Goal: Transaction & Acquisition: Purchase product/service

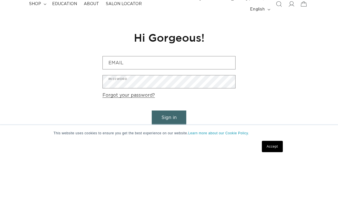
scroll to position [30, 0]
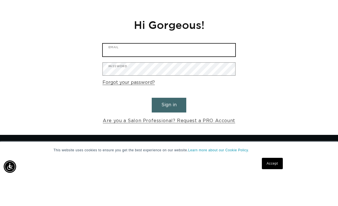
type input "[EMAIL_ADDRESS][DOMAIN_NAME]"
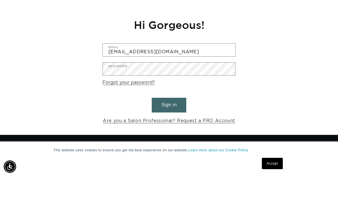
click at [169, 127] on button "Sign in" at bounding box center [169, 134] width 35 height 14
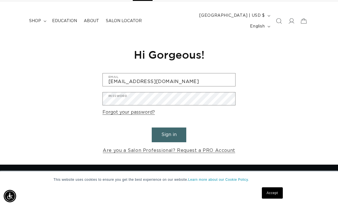
click at [166, 127] on button "Sign in" at bounding box center [169, 134] width 35 height 14
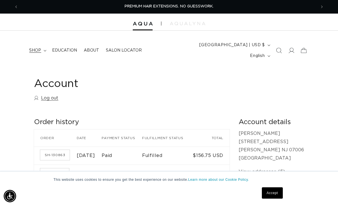
click at [41, 48] on span "shop" at bounding box center [35, 50] width 12 height 5
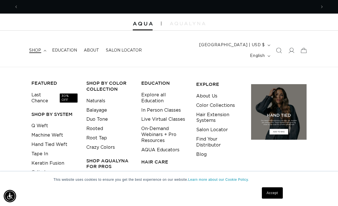
scroll to position [0, 298]
click at [36, 149] on link "Tape In" at bounding box center [39, 153] width 17 height 9
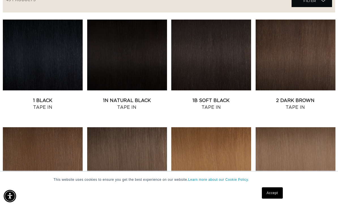
scroll to position [214, 0]
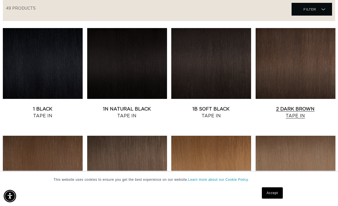
click at [277, 106] on link "2 Dark Brown Tape In" at bounding box center [296, 113] width 80 height 14
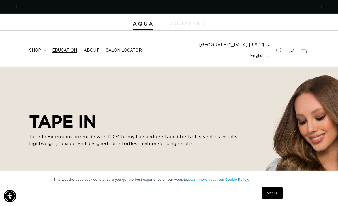
scroll to position [0, 596]
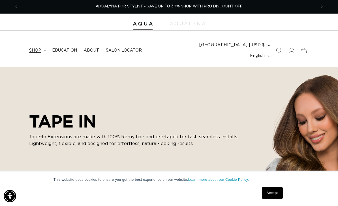
click at [48, 49] on summary "shop" at bounding box center [37, 50] width 23 height 12
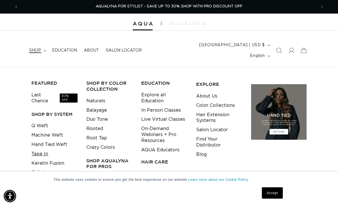
click at [42, 149] on link "Tape In" at bounding box center [39, 153] width 17 height 9
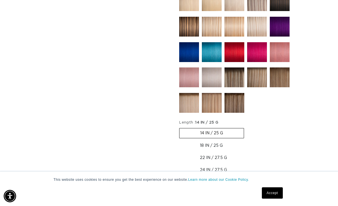
scroll to position [0, 596]
click at [204, 153] on label "22 IN / 27.5 G Variant sold out or unavailable" at bounding box center [213, 158] width 69 height 10
click at [246, 140] on input "22 IN / 27.5 G Variant sold out or unavailable" at bounding box center [246, 140] width 0 height 0
radio input "true"
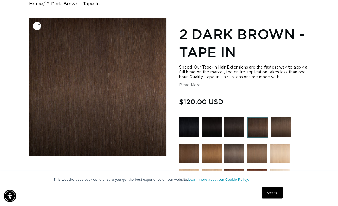
scroll to position [71, 0]
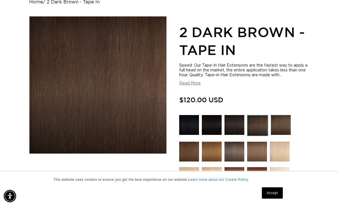
click at [68, 183] on button "Load image 2 in gallery view" at bounding box center [70, 184] width 25 height 25
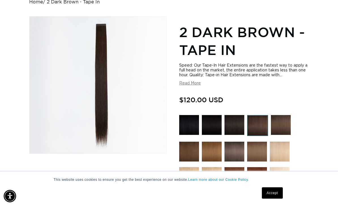
click at [97, 181] on button "Load image 3 in gallery view" at bounding box center [98, 184] width 25 height 25
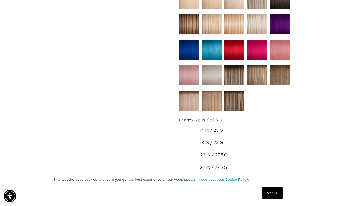
scroll to position [0, 298]
click at [227, 182] on button "Increase quantity for 2 Dark Brown - Tape In" at bounding box center [221, 184] width 13 height 14
type input "2"
click at [240, 179] on button "Add to cart" at bounding box center [275, 184] width 86 height 14
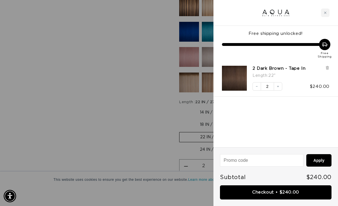
click at [136, 68] on div at bounding box center [169, 103] width 338 height 206
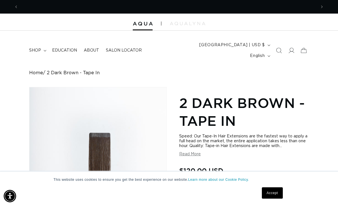
scroll to position [0, 596]
click at [185, 152] on button "Read More" at bounding box center [190, 154] width 22 height 5
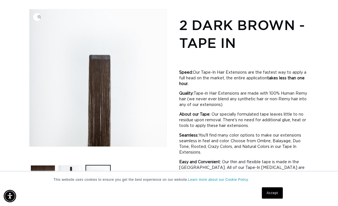
scroll to position [78, 0]
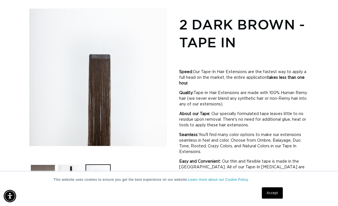
click at [42, 165] on button "Load image 1 in gallery view" at bounding box center [43, 177] width 25 height 25
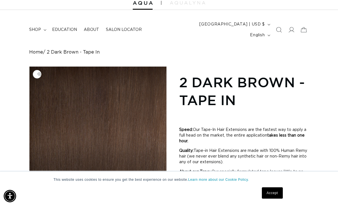
scroll to position [0, 0]
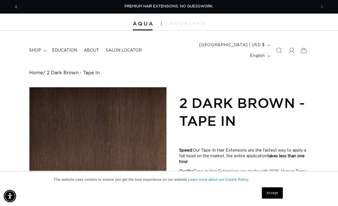
click at [16, 8] on icon "Previous announcement" at bounding box center [16, 7] width 2 height 6
click at [18, 8] on span "Previous announcement" at bounding box center [16, 7] width 6 height 6
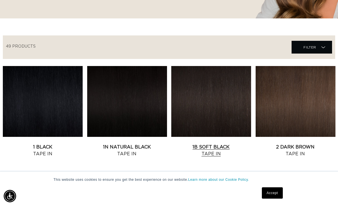
scroll to position [0, 298]
click at [197, 144] on link "1B Soft Black Tape In" at bounding box center [211, 151] width 80 height 14
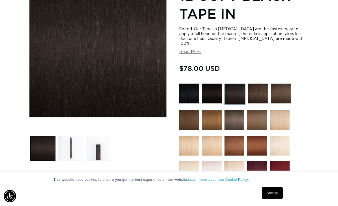
scroll to position [0, 298]
click at [71, 140] on button "Load image 2 in gallery view" at bounding box center [70, 148] width 25 height 25
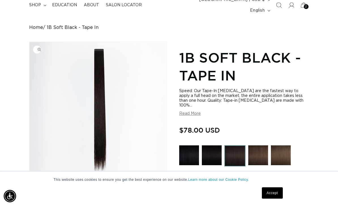
scroll to position [0, 0]
click at [261, 145] on img at bounding box center [258, 155] width 20 height 20
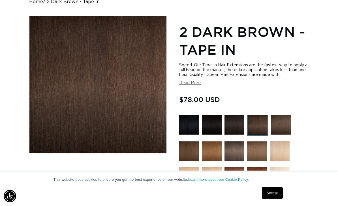
scroll to position [71, 0]
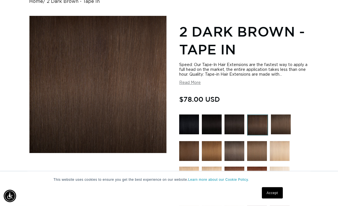
click at [234, 118] on img at bounding box center [235, 125] width 20 height 20
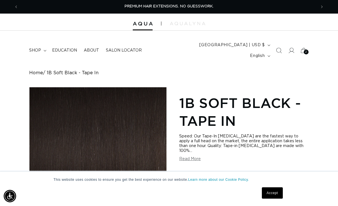
scroll to position [56, 0]
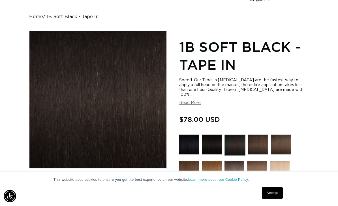
click at [280, 135] on img at bounding box center [281, 145] width 20 height 20
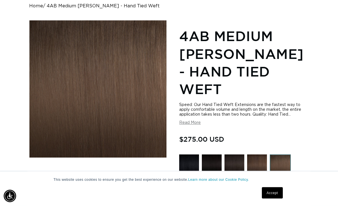
scroll to position [67, 0]
click at [265, 154] on img at bounding box center [257, 164] width 20 height 20
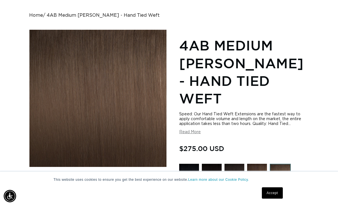
scroll to position [0, 298]
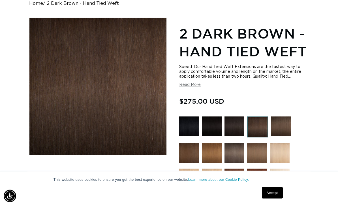
scroll to position [69, 0]
click at [75, 176] on button "Load image 2 in gallery view" at bounding box center [70, 186] width 25 height 25
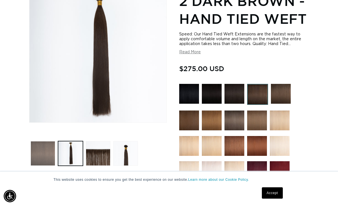
scroll to position [0, 298]
click at [42, 141] on button "Load image 1 in gallery view" at bounding box center [43, 153] width 25 height 25
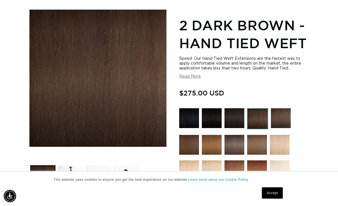
scroll to position [0, 0]
click at [232, 113] on img at bounding box center [235, 118] width 20 height 20
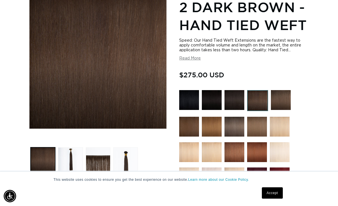
scroll to position [0, 298]
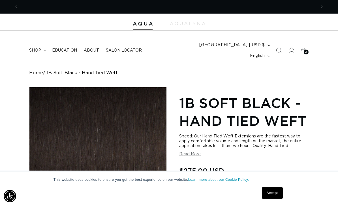
scroll to position [0, 596]
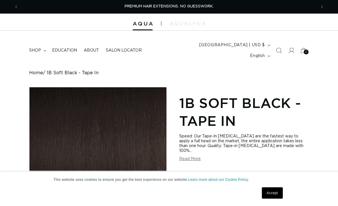
scroll to position [74, 0]
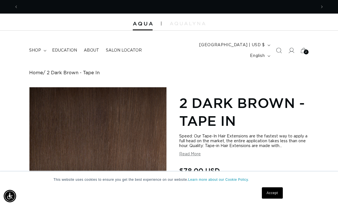
scroll to position [0, 596]
